Goal: Check status: Check status

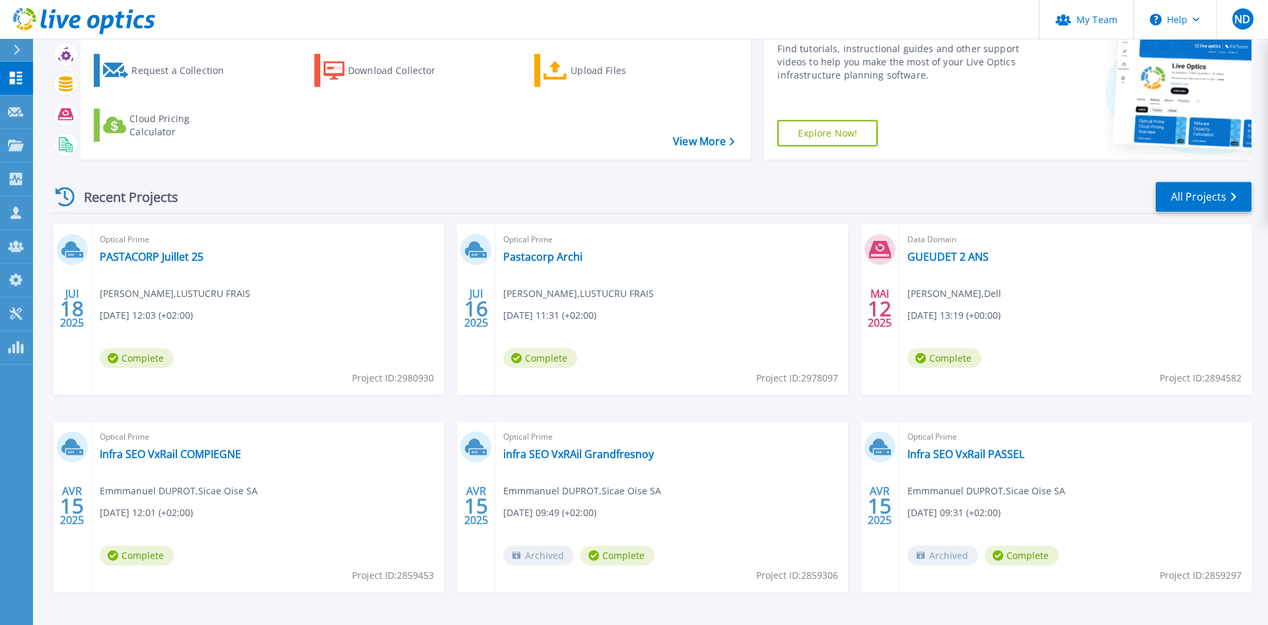
scroll to position [39, 0]
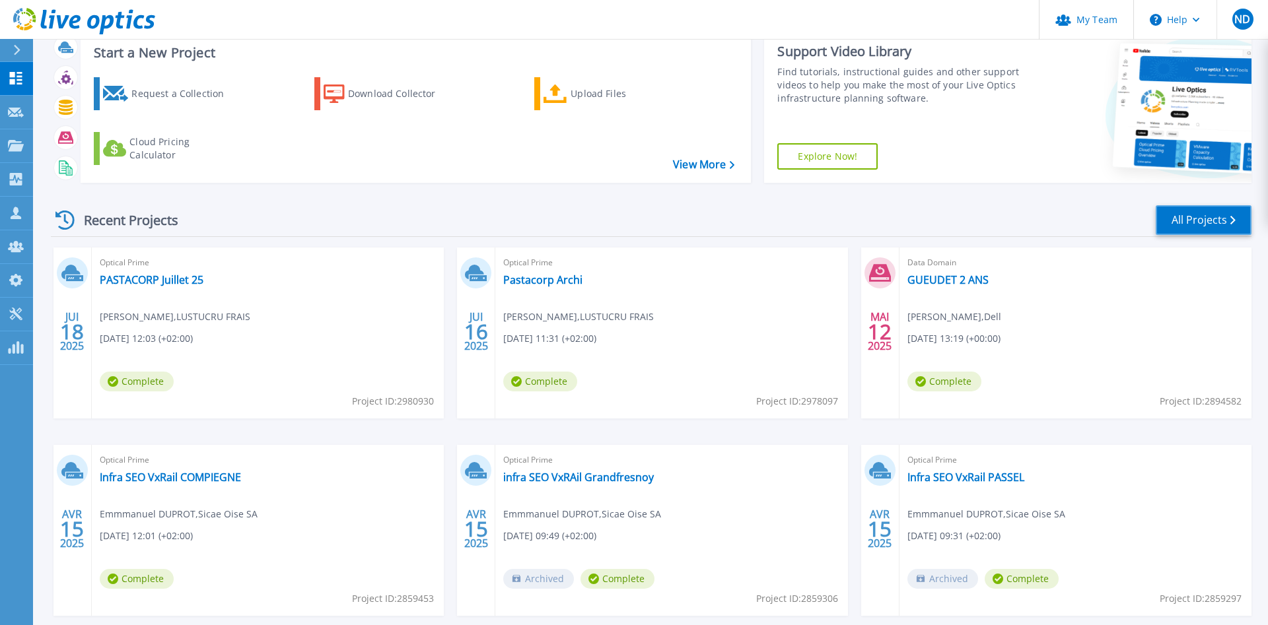
click at [1196, 211] on link "All Projects" at bounding box center [1203, 220] width 96 height 30
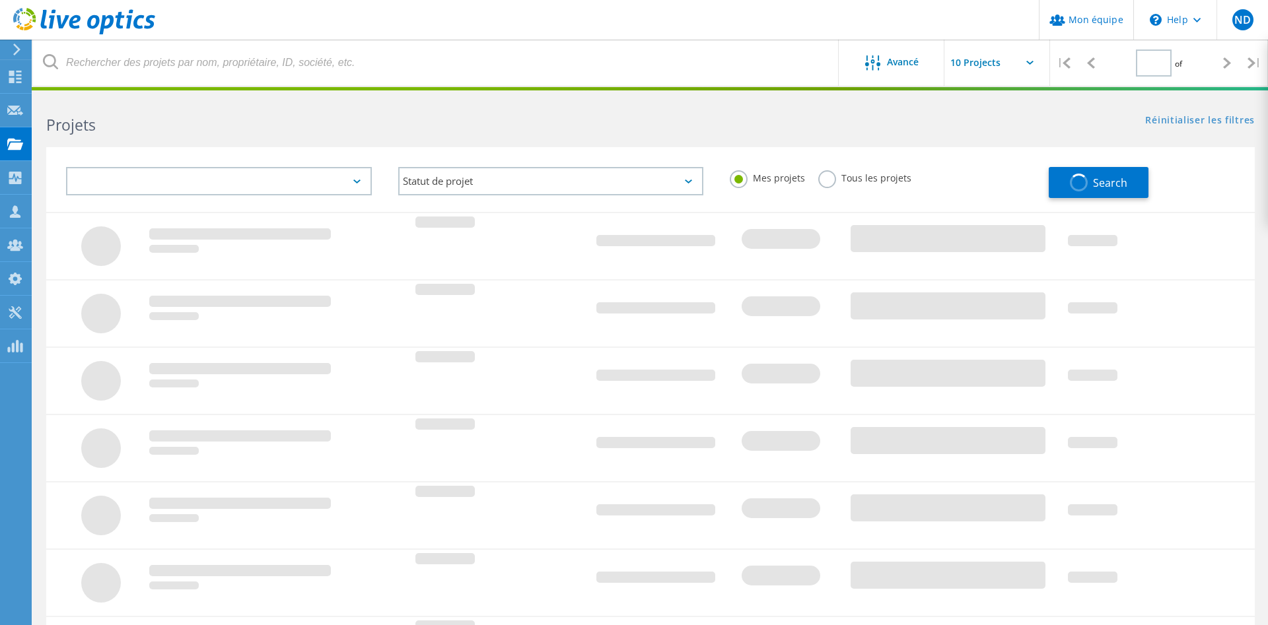
type input "1"
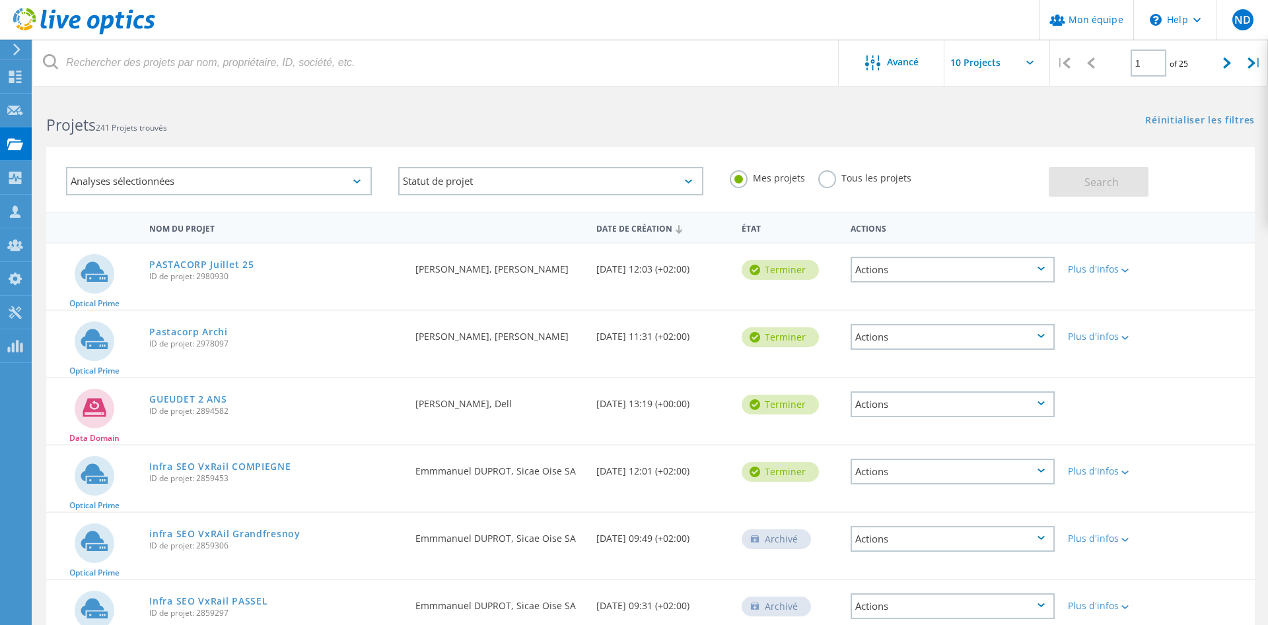
click at [217, 188] on div "Analyses sélectionnées" at bounding box center [219, 181] width 306 height 28
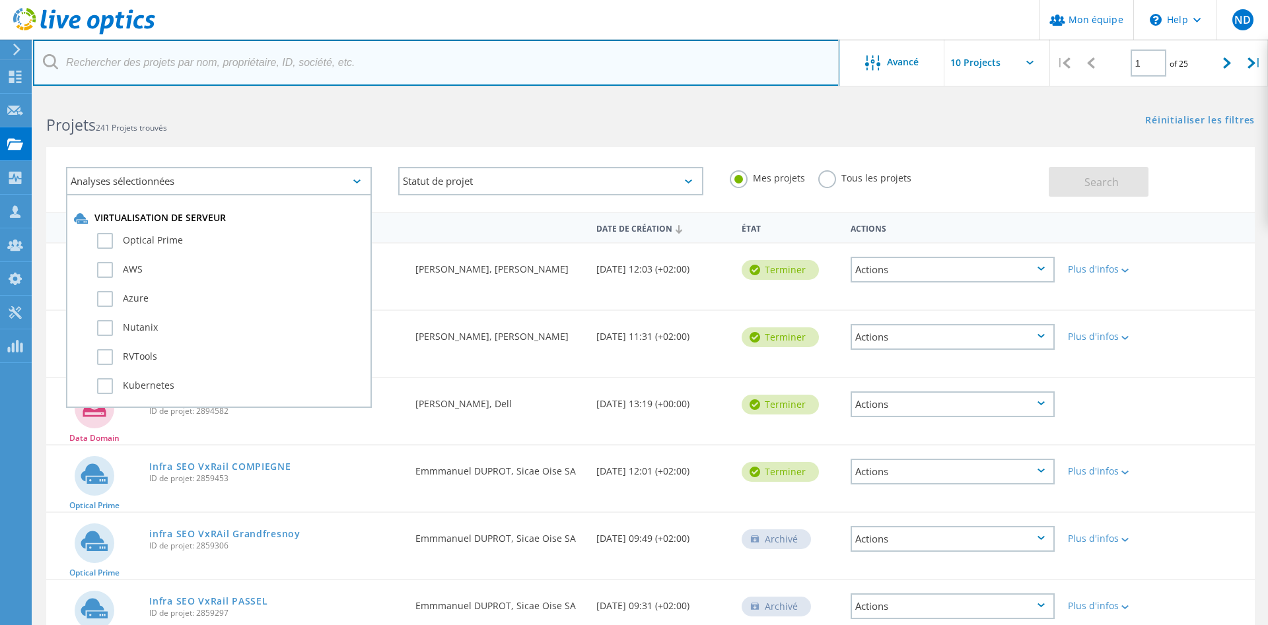
click at [182, 72] on input "text" at bounding box center [436, 63] width 806 height 46
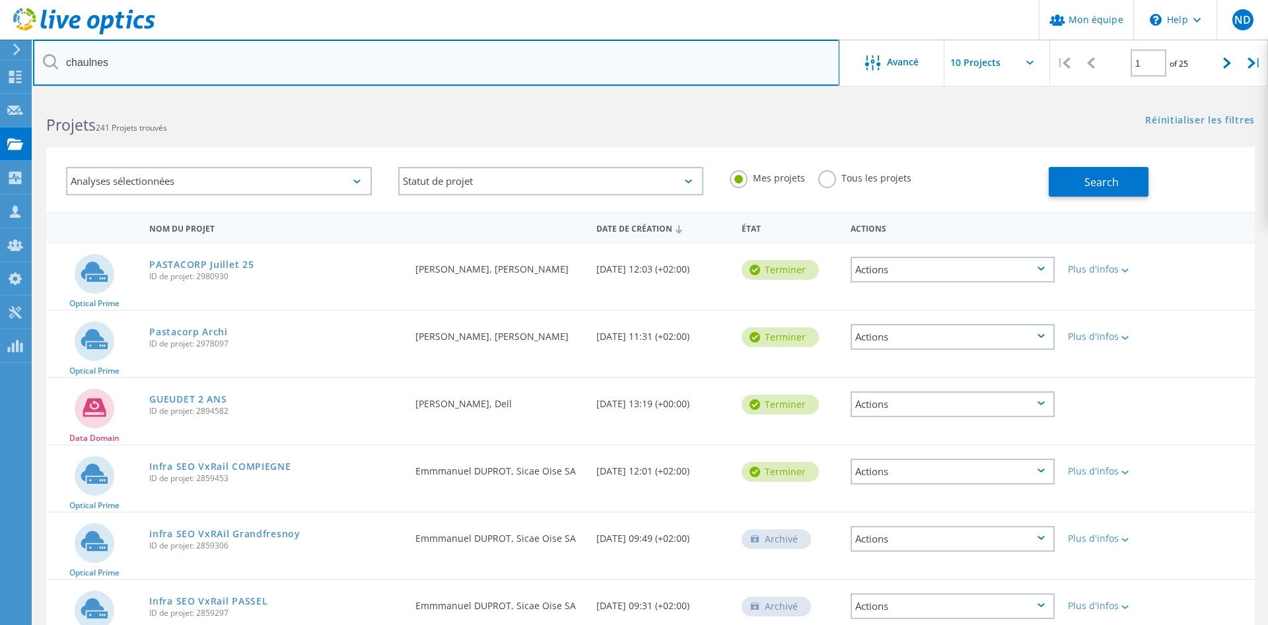
type input "chaulnes"
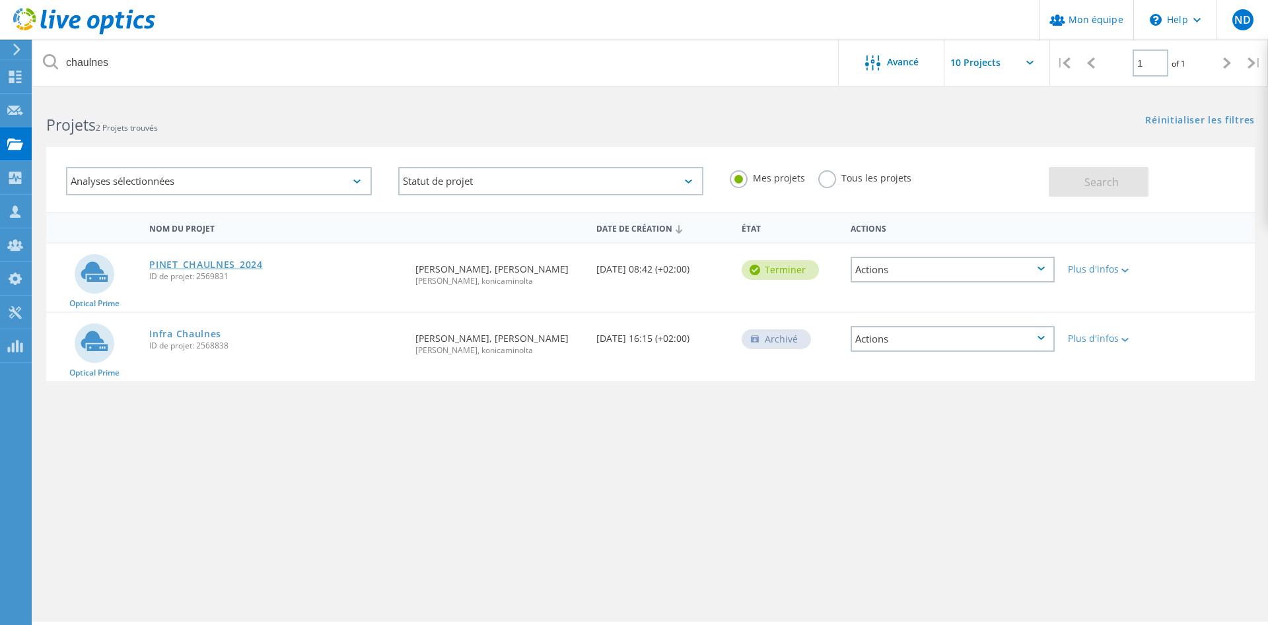
click at [199, 266] on link "PINET_CHAULNES_2024" at bounding box center [205, 264] width 113 height 9
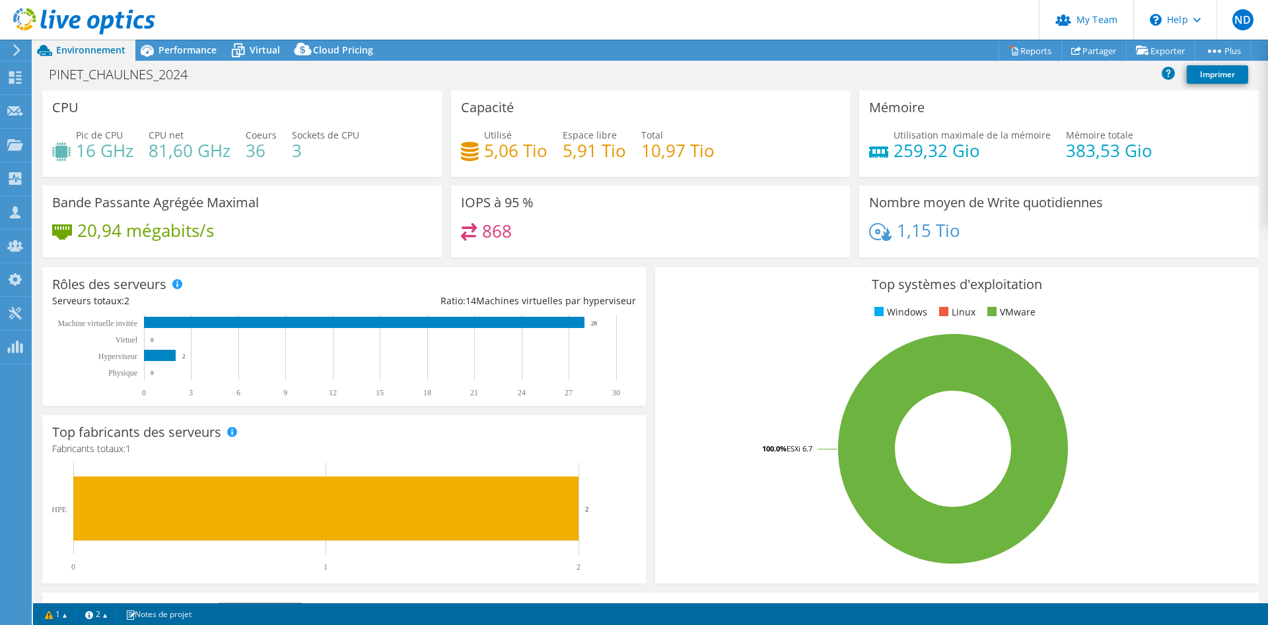
select select "USD"
click at [467, 345] on rect at bounding box center [340, 356] width 576 height 83
click at [178, 53] on span "Performance" at bounding box center [187, 50] width 58 height 13
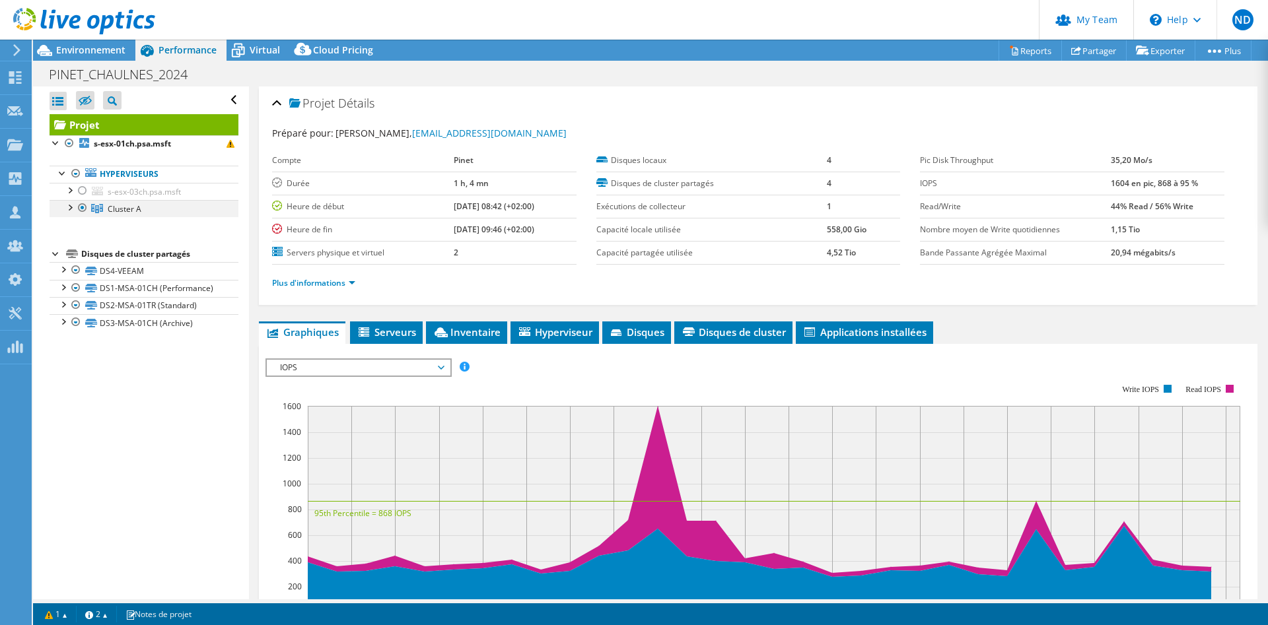
click at [70, 211] on div at bounding box center [69, 206] width 13 height 13
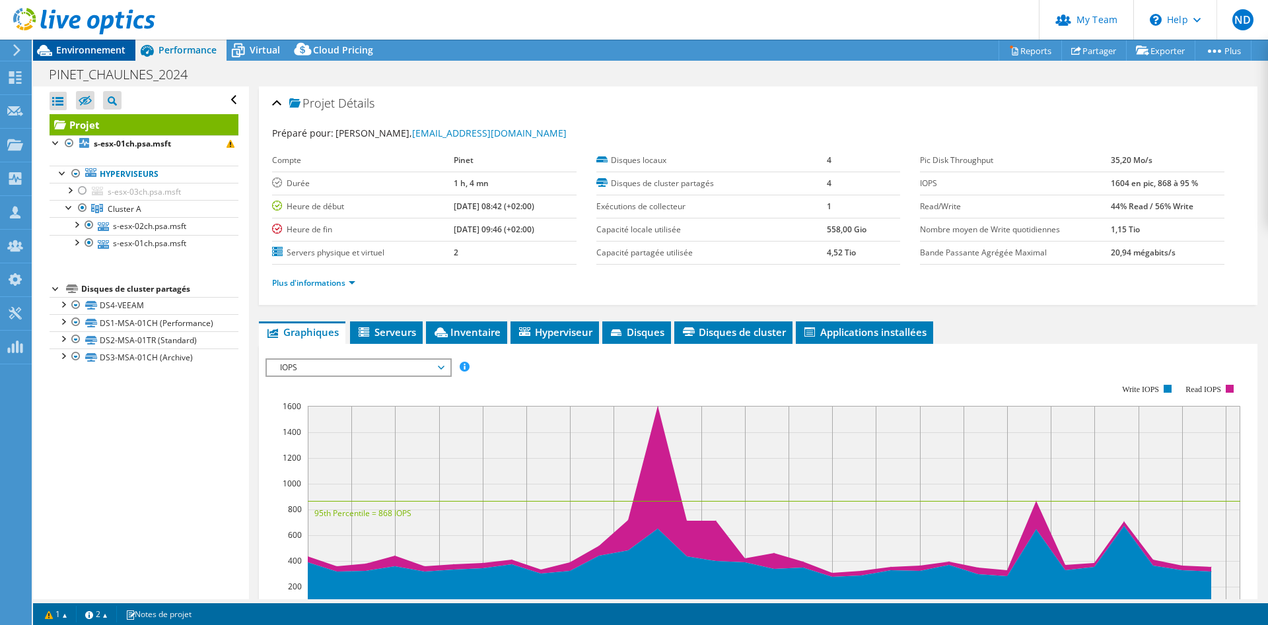
click at [91, 53] on span "Environnement" at bounding box center [90, 50] width 69 height 13
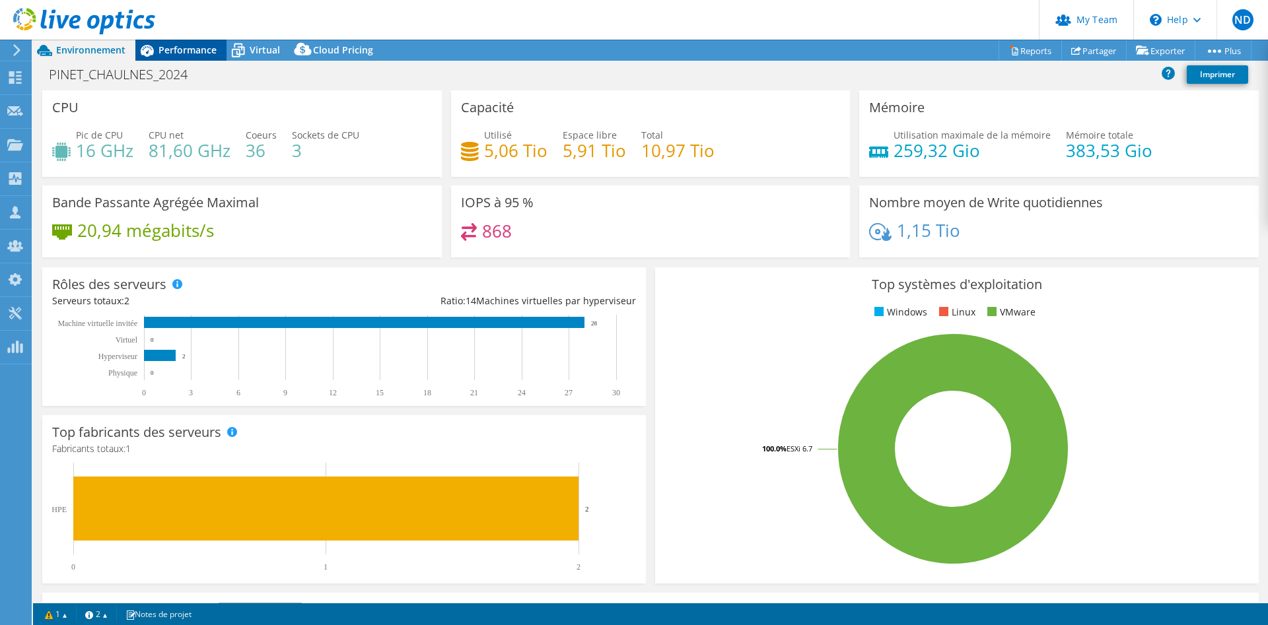
click at [170, 45] on span "Performance" at bounding box center [187, 50] width 58 height 13
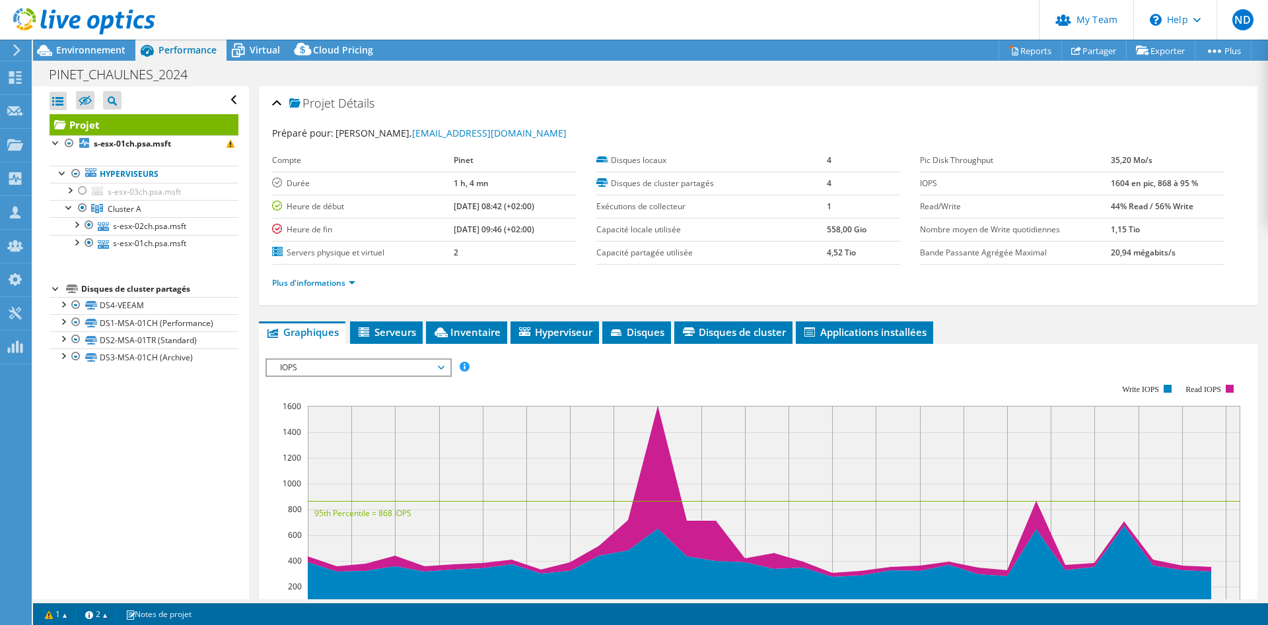
drag, startPoint x: 253, startPoint y: 48, endPoint x: 279, endPoint y: 85, distance: 45.1
click at [254, 48] on span "Virtual" at bounding box center [265, 50] width 30 height 13
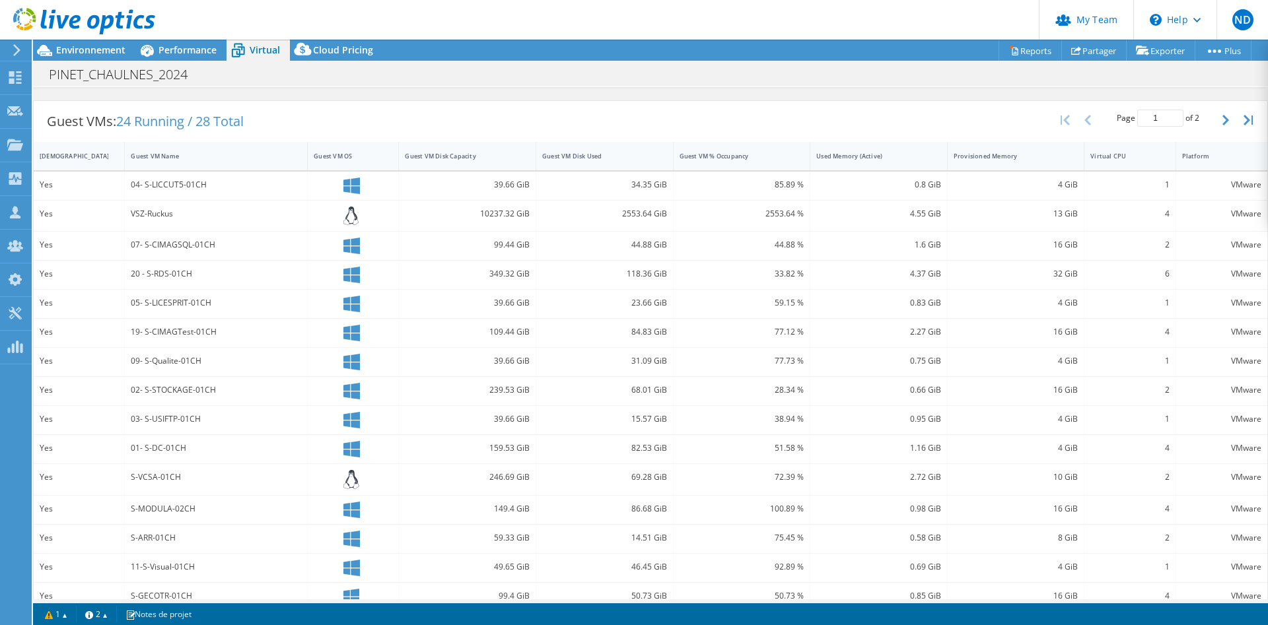
scroll to position [265, 0]
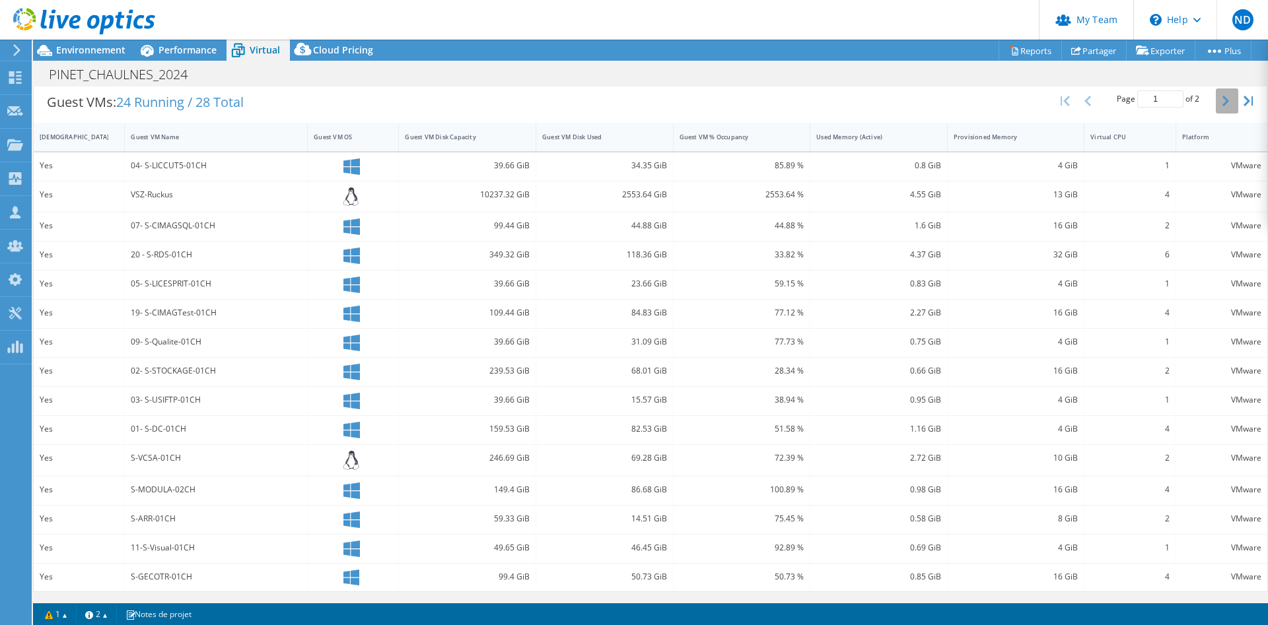
click at [1217, 100] on button "button" at bounding box center [1226, 100] width 22 height 25
type input "2"
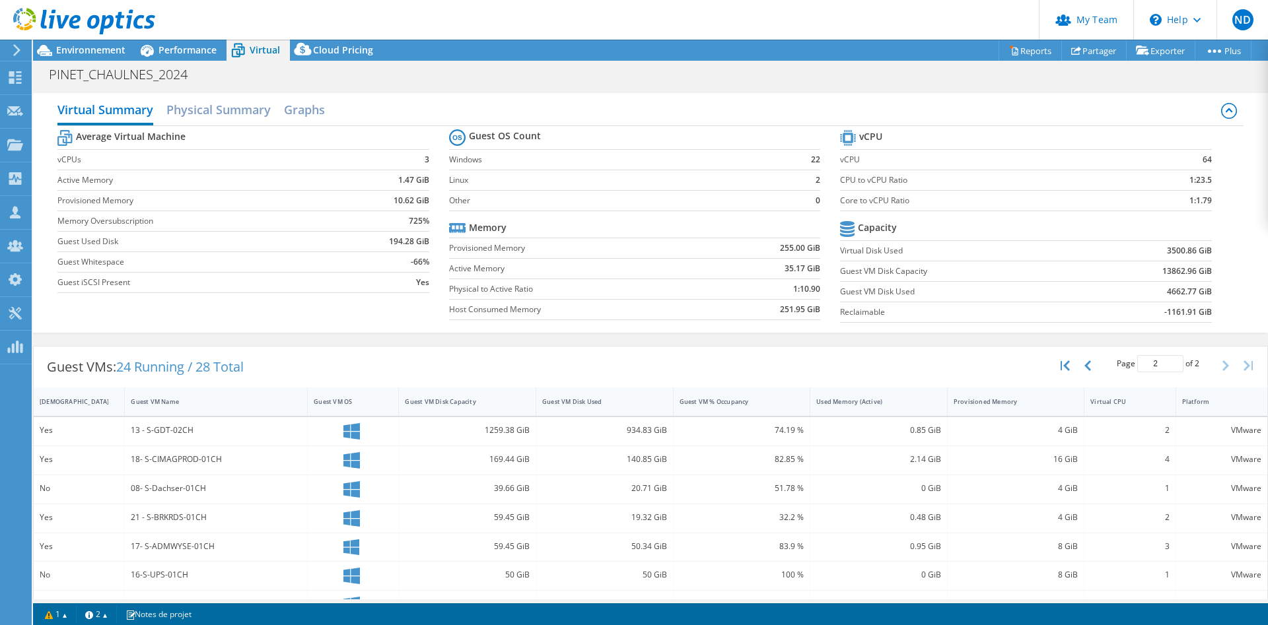
scroll to position [201, 0]
